Goal: Find specific page/section: Find specific page/section

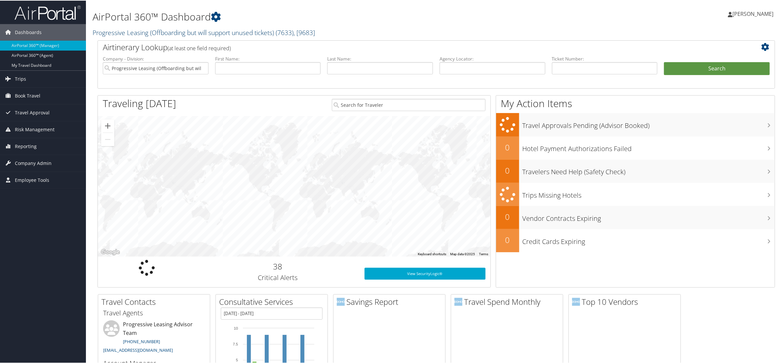
click at [241, 34] on link "Progressive Leasing (Offboarding but will support unused tickets) ( 7633 ) , [ …" at bounding box center [204, 31] width 222 height 9
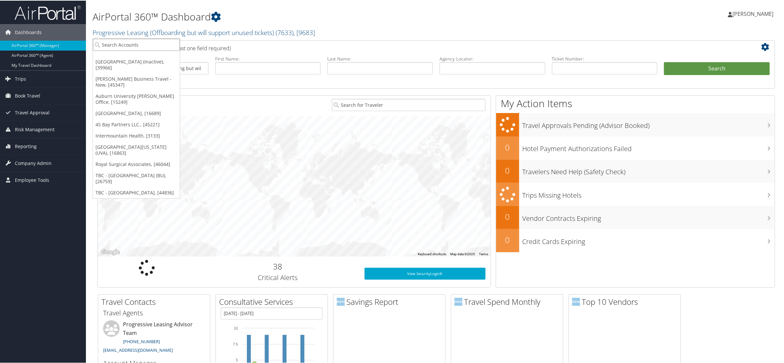
click at [114, 42] on input "search" at bounding box center [136, 44] width 87 height 12
click at [137, 60] on link "[GEOGRAPHIC_DATA] (Inactive), [39966]" at bounding box center [136, 64] width 87 height 17
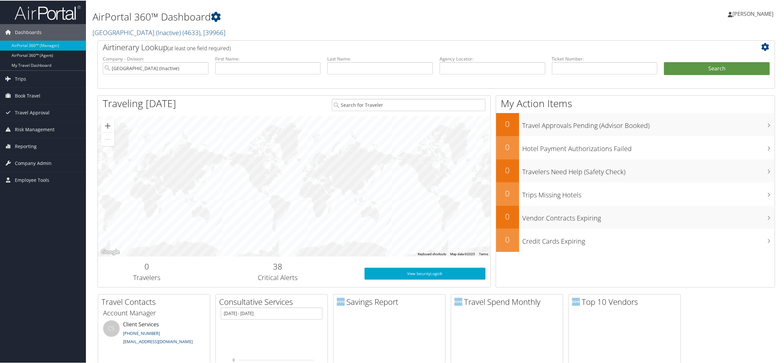
click at [170, 32] on link "Oakland University (Inactive) ( 4633 ) , [ 39966 ]" at bounding box center [159, 31] width 133 height 9
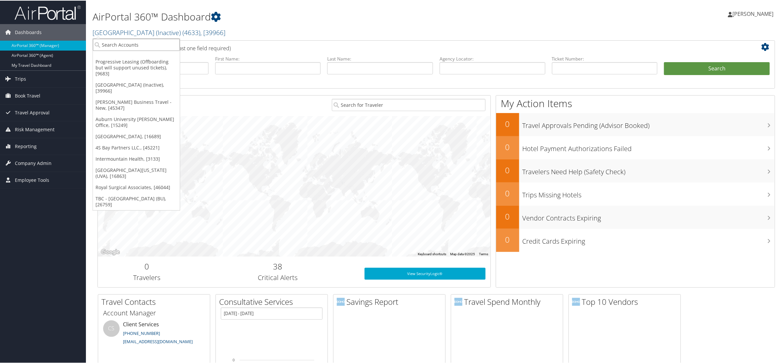
click at [126, 41] on input "search" at bounding box center [136, 44] width 87 height 12
type input "ride centric"
click at [138, 45] on input "ride centric" at bounding box center [136, 44] width 87 height 12
click at [137, 45] on input "search" at bounding box center [136, 44] width 87 height 12
click at [262, 82] on li "First Name:" at bounding box center [268, 70] width 112 height 31
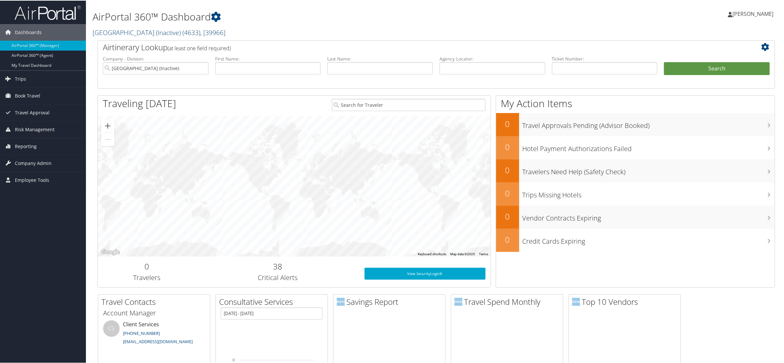
click at [108, 35] on link "Oakland University (Inactive) ( 4633 ) , [ 39966 ]" at bounding box center [159, 31] width 133 height 9
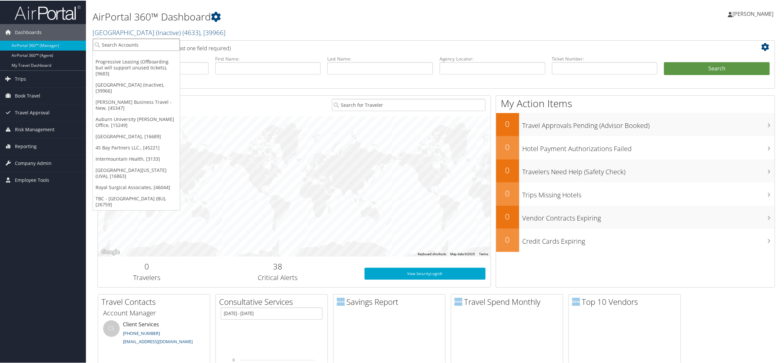
click at [105, 41] on input "search" at bounding box center [136, 44] width 87 height 12
type input "ridecent"
click at [124, 44] on input "ridecent" at bounding box center [136, 44] width 87 height 12
click at [123, 44] on input "search" at bounding box center [136, 44] width 87 height 12
type input "Drivecen"
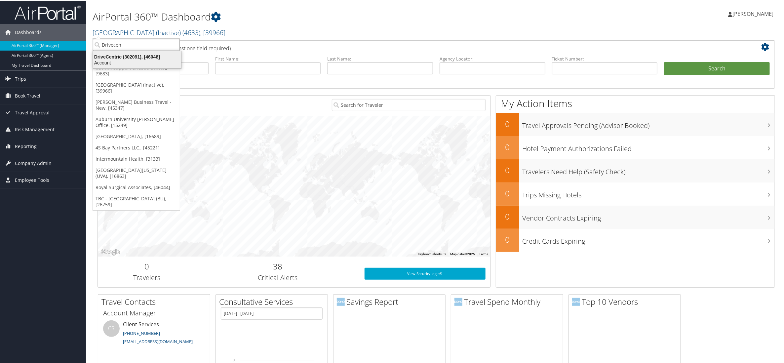
click at [122, 55] on div "DriveCentric (302091), [46048]" at bounding box center [137, 56] width 96 height 6
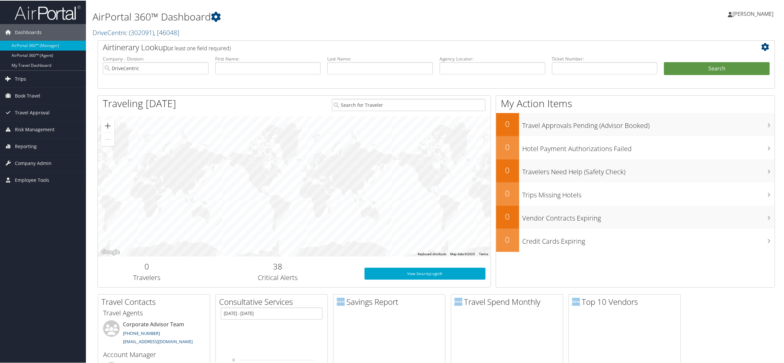
click at [25, 80] on link "Trips" at bounding box center [43, 78] width 86 height 17
click at [26, 81] on link "Trips" at bounding box center [43, 78] width 86 height 17
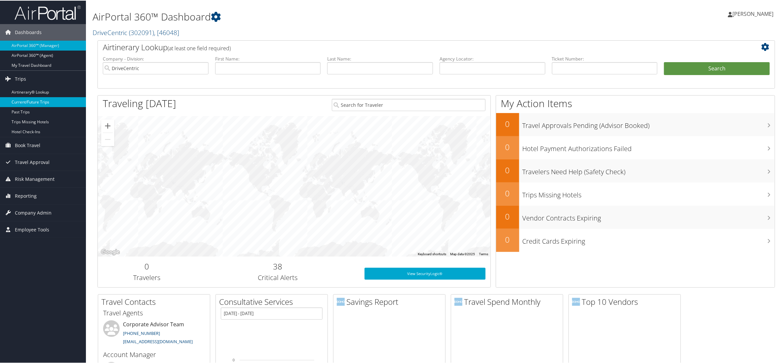
click at [23, 104] on link "Current/Future Trips" at bounding box center [43, 102] width 86 height 10
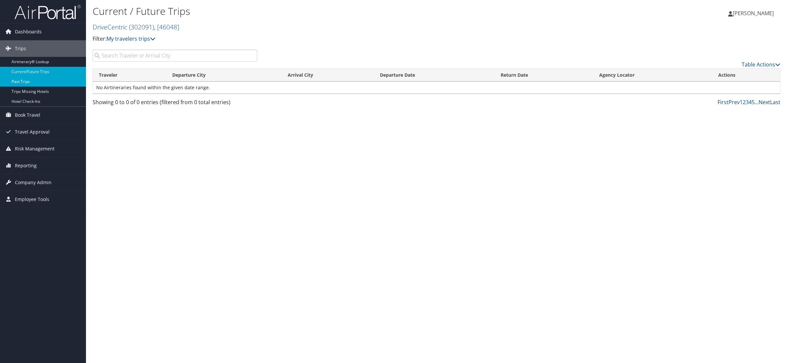
click at [23, 85] on link "Past Trips" at bounding box center [43, 82] width 86 height 10
